Goal: Information Seeking & Learning: Learn about a topic

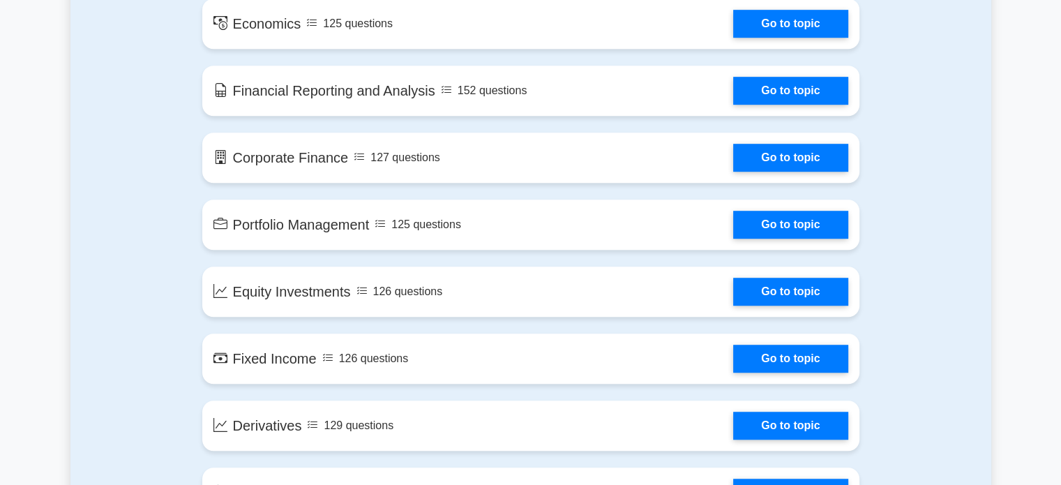
scroll to position [1034, 0]
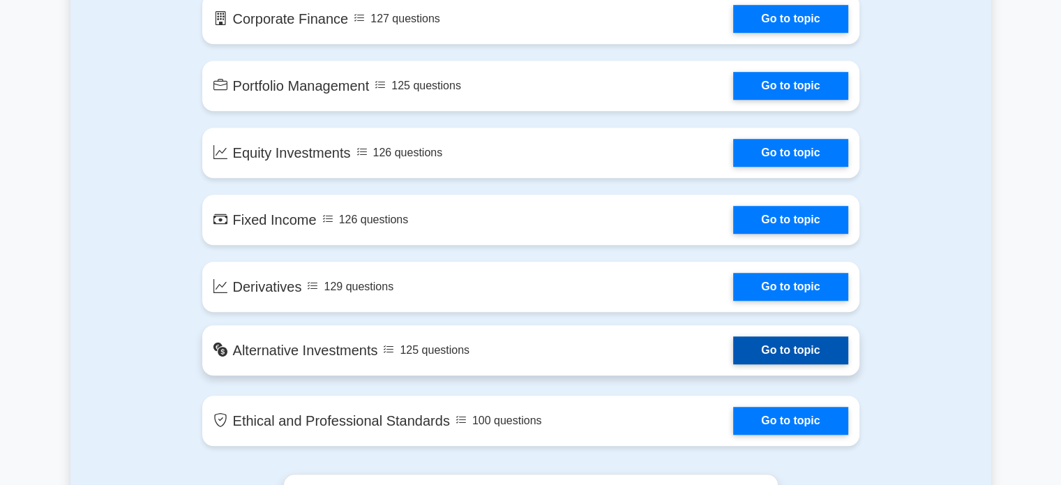
click at [800, 353] on link "Go to topic" at bounding box center [790, 350] width 114 height 28
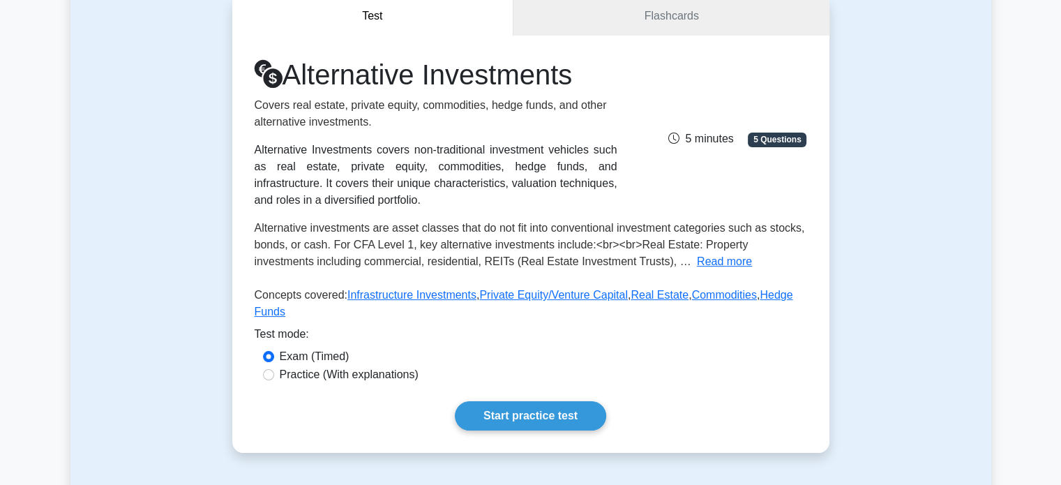
scroll to position [140, 0]
click at [521, 401] on link "Start practice test" at bounding box center [530, 415] width 151 height 29
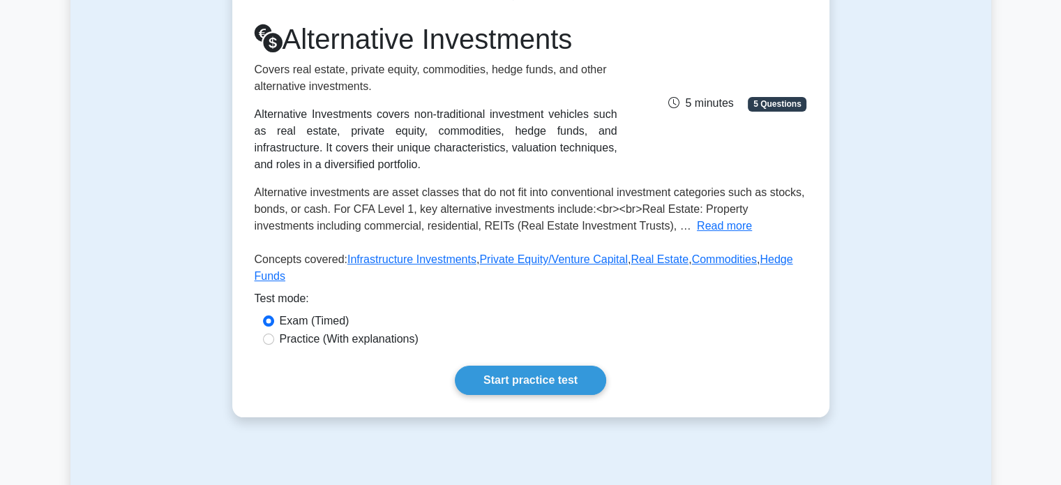
click at [272, 331] on div "Practice (With explanations)" at bounding box center [531, 339] width 536 height 17
click at [269, 334] on input "Practice (With explanations)" at bounding box center [268, 339] width 11 height 11
radio input "true"
click at [271, 334] on input "Practice (With explanations)" at bounding box center [268, 339] width 11 height 11
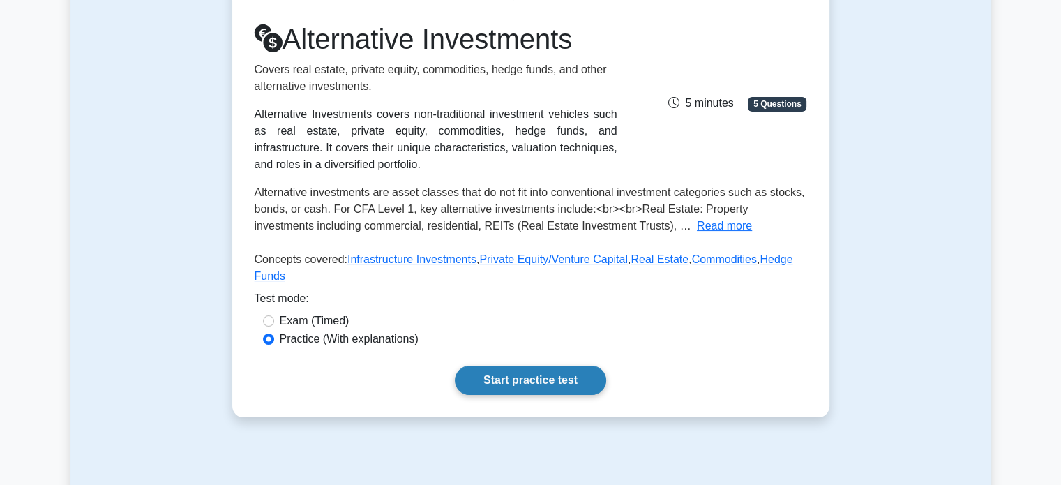
click at [516, 366] on link "Start practice test" at bounding box center [530, 380] width 151 height 29
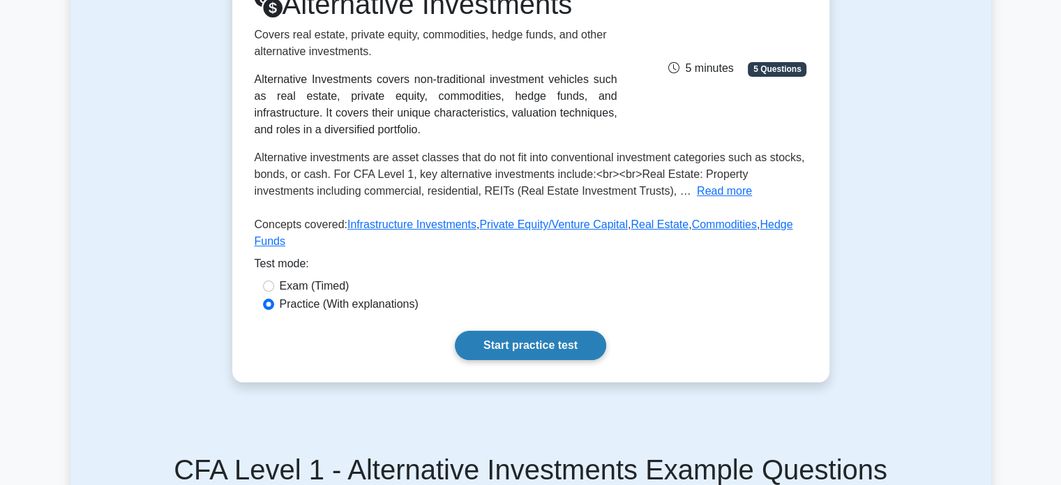
click at [508, 331] on link "Start practice test" at bounding box center [530, 345] width 151 height 29
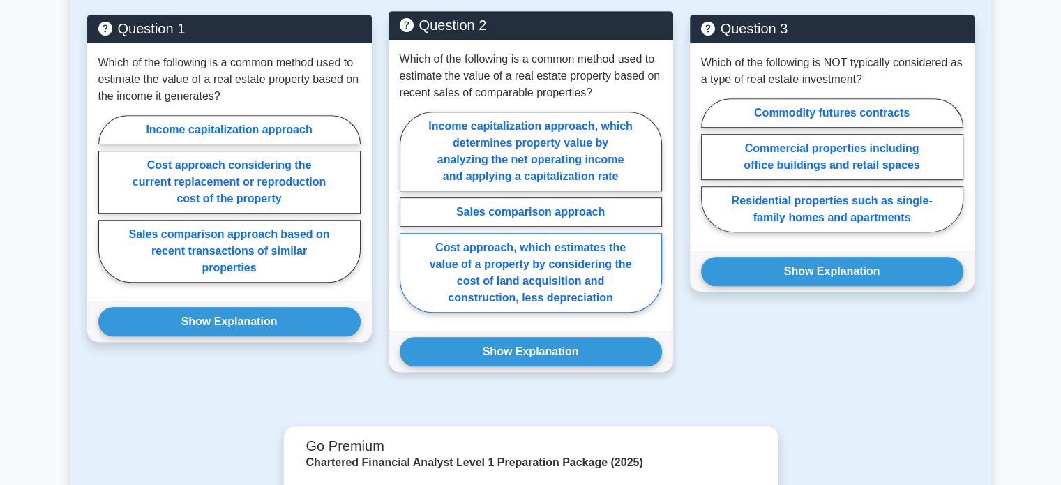
scroll to position [739, 0]
